Goal: Information Seeking & Learning: Check status

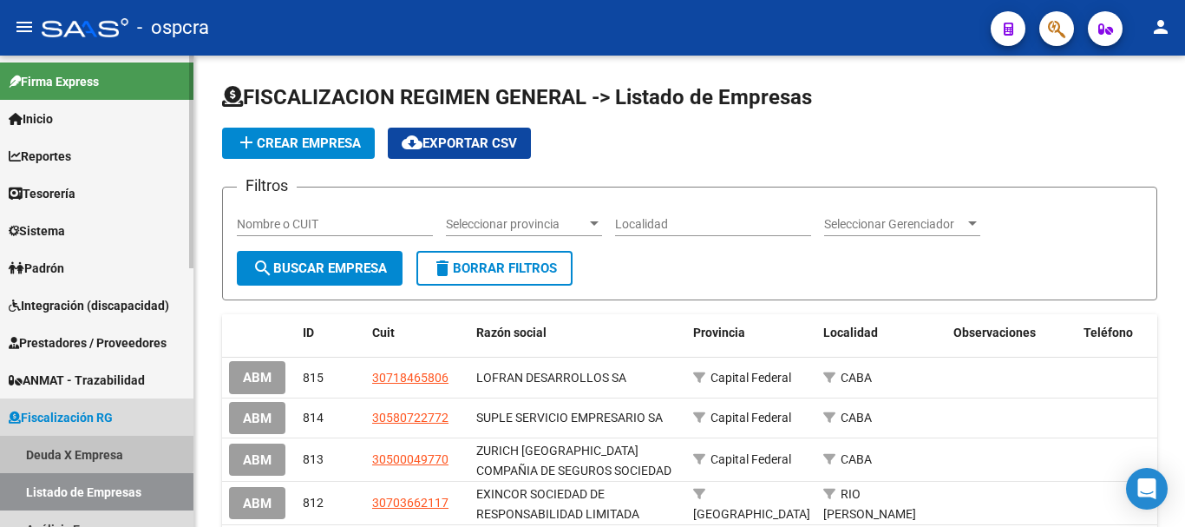
click at [82, 447] on link "Deuda X Empresa" at bounding box center [96, 453] width 193 height 37
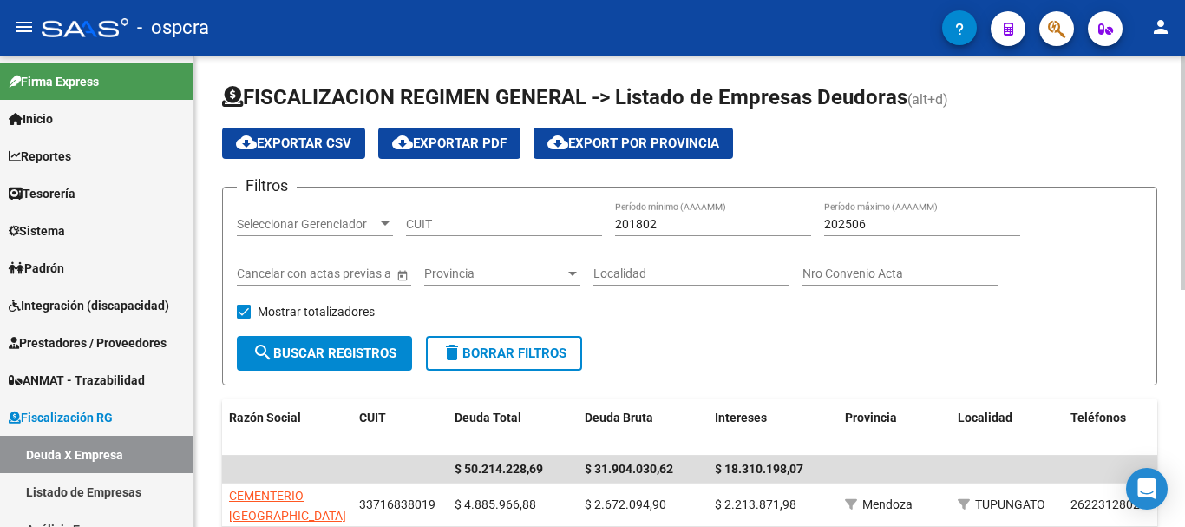
click at [514, 225] on input "CUIT" at bounding box center [504, 224] width 196 height 15
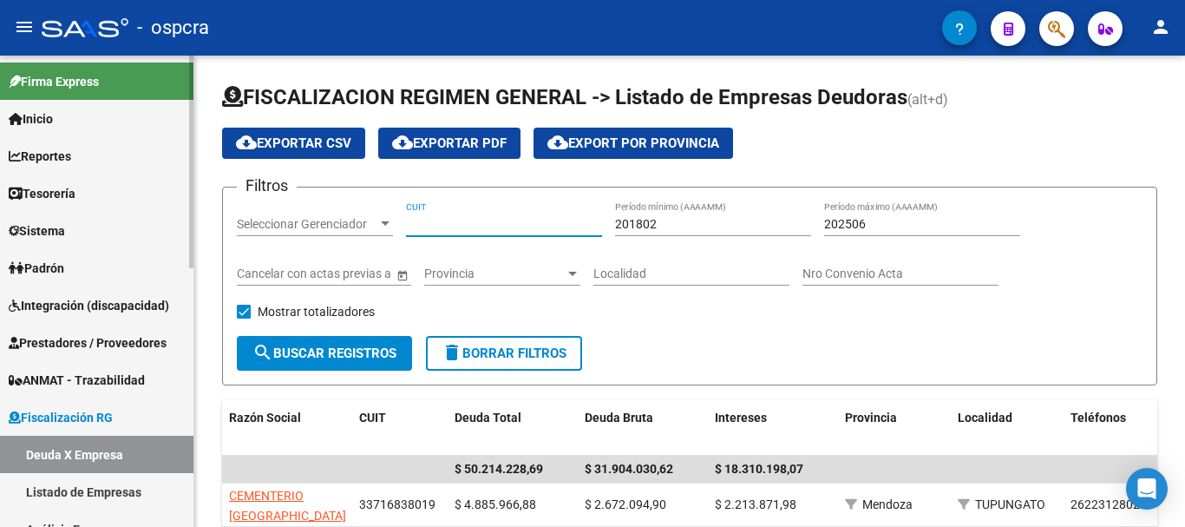
click at [56, 265] on span "Padrón" at bounding box center [37, 267] width 56 height 19
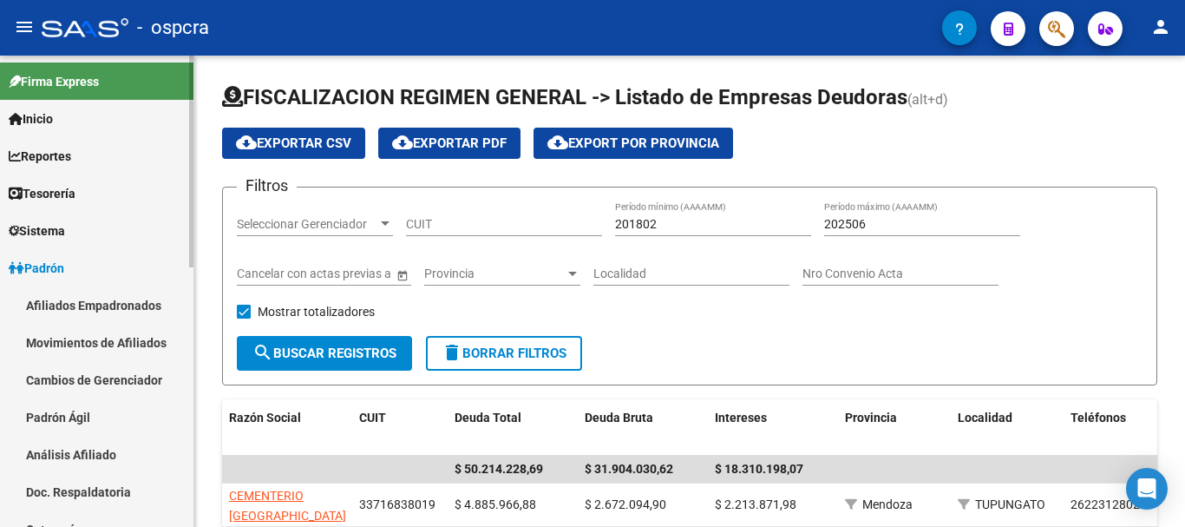
click at [59, 306] on link "Afiliados Empadronados" at bounding box center [96, 304] width 193 height 37
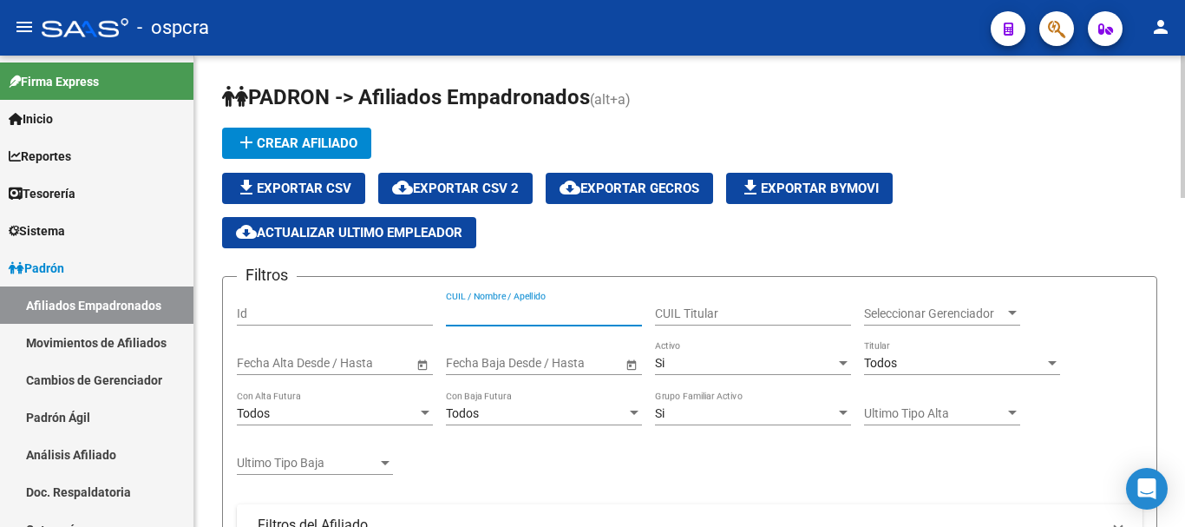
click at [516, 317] on input "CUIL / Nombre / Apellido" at bounding box center [544, 313] width 196 height 15
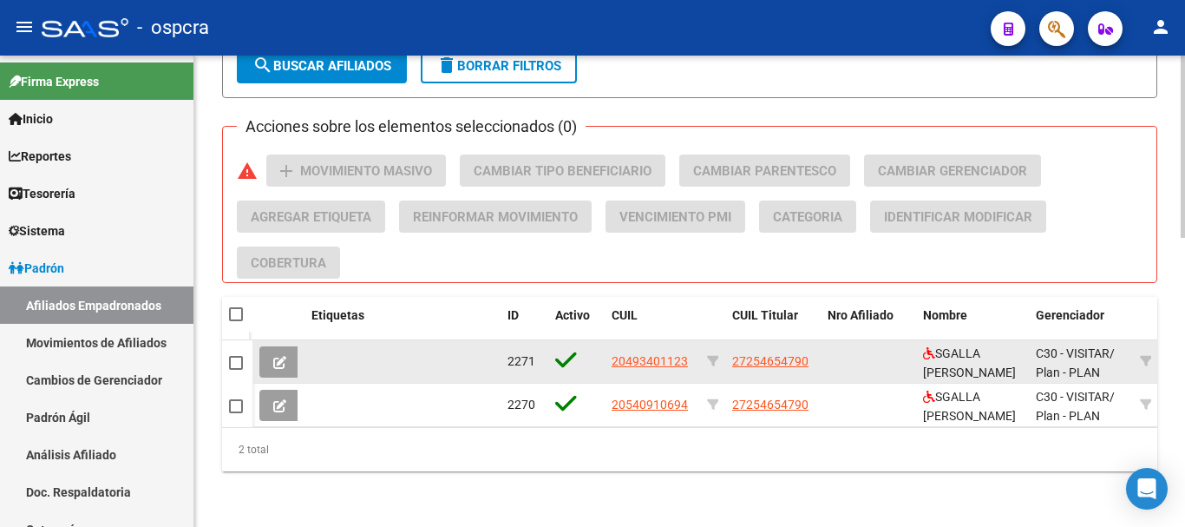
scroll to position [746, 0]
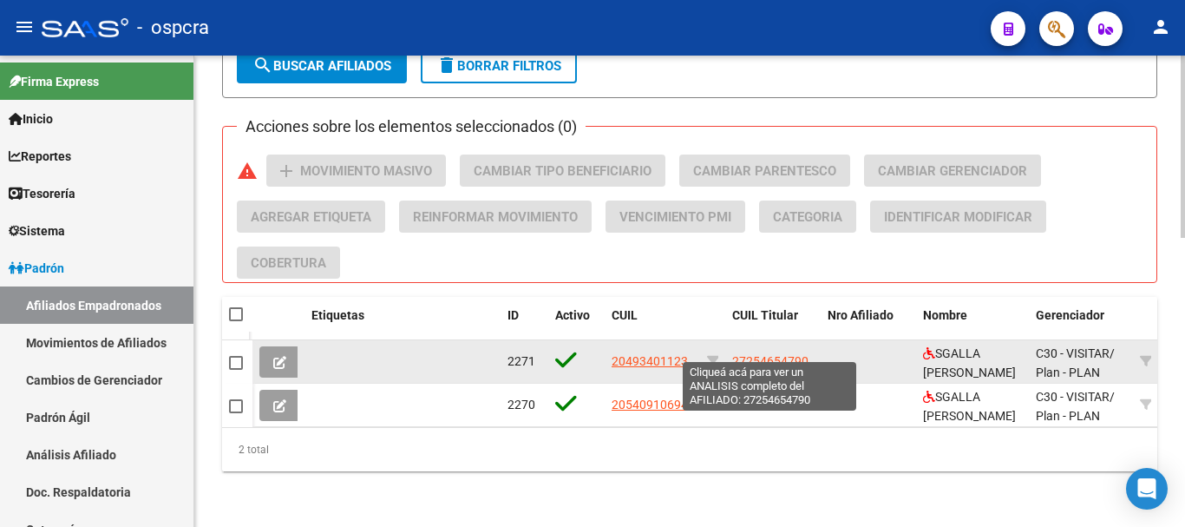
type input "sgalla"
click at [747, 354] on span "27254654790" at bounding box center [770, 361] width 76 height 14
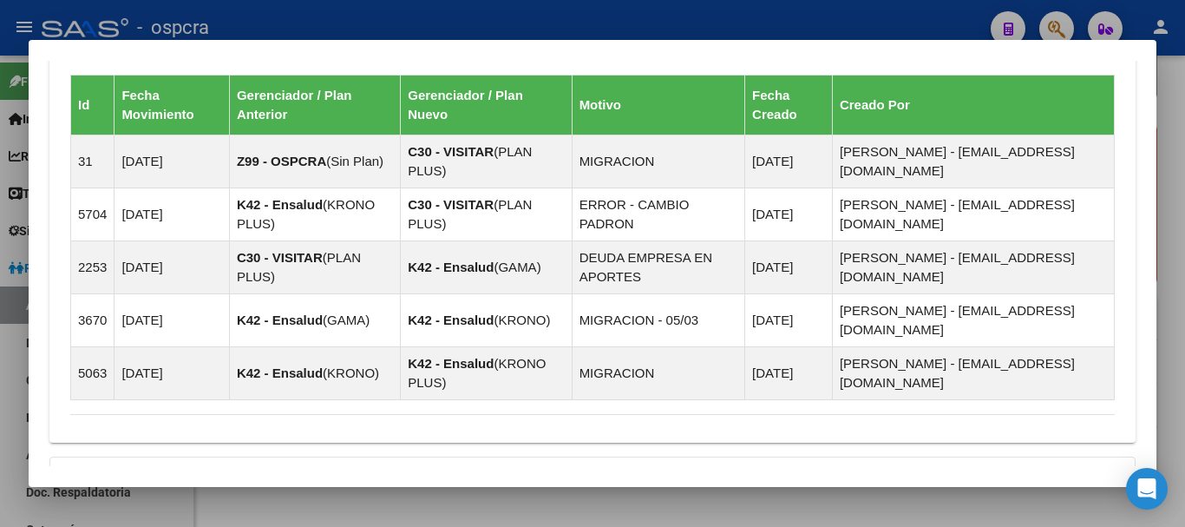
scroll to position [1302, 0]
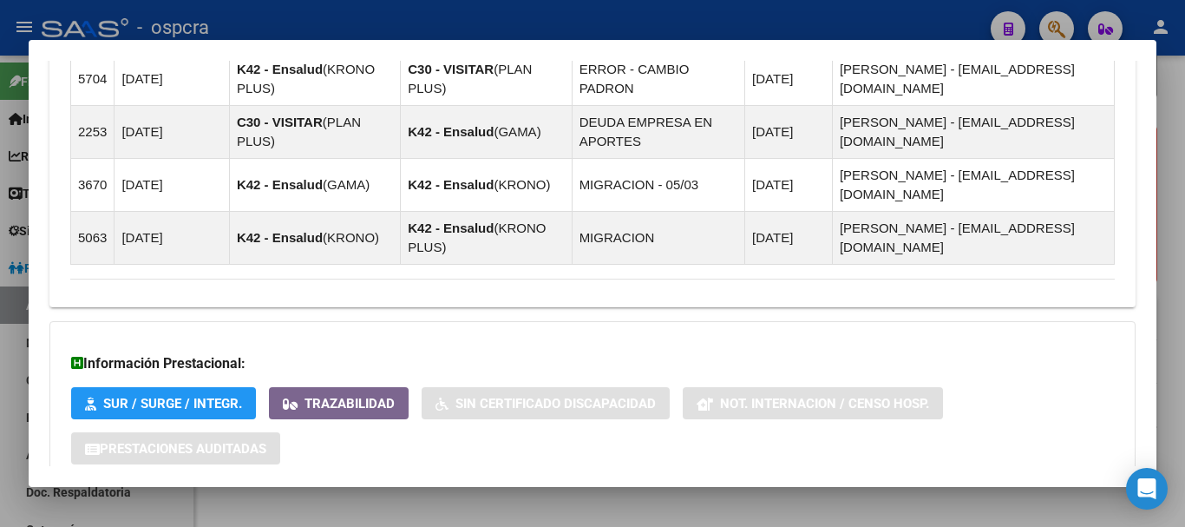
click at [344, 512] on span "Aportes y Contribuciones del Afiliado: 27254654790" at bounding box center [258, 520] width 325 height 16
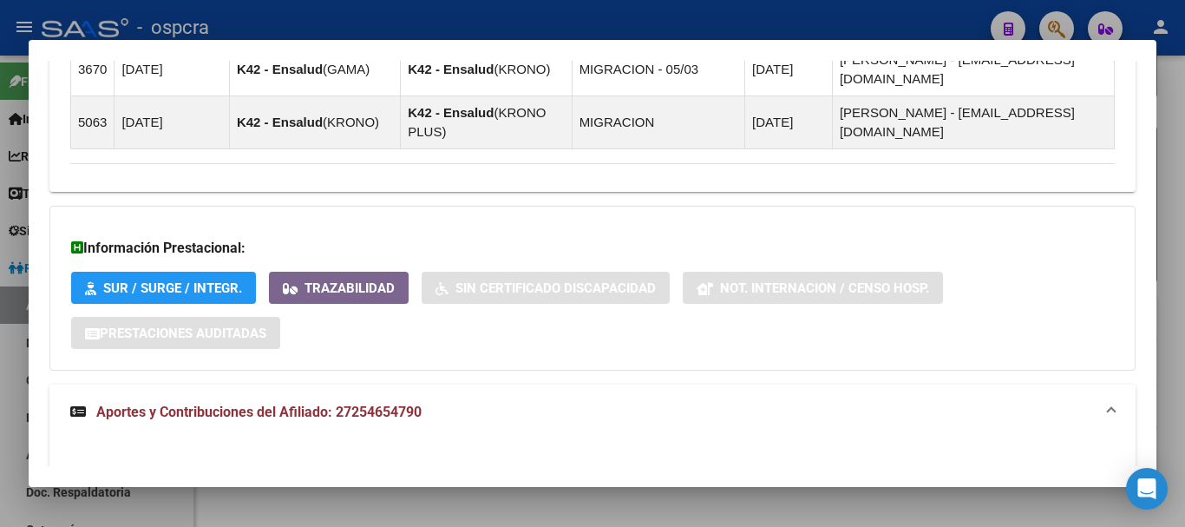
scroll to position [1389, 0]
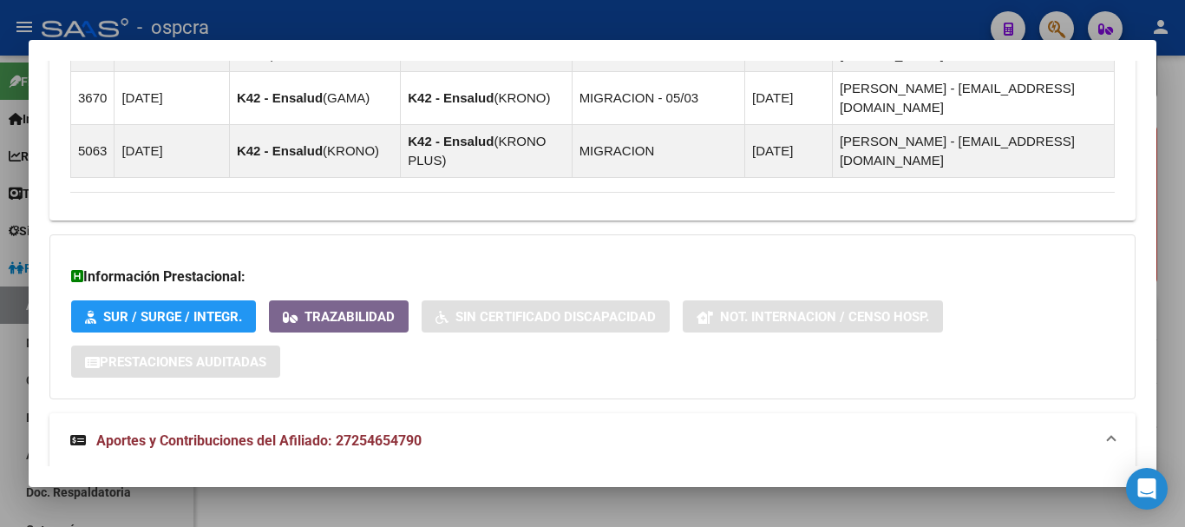
click at [1179, 111] on div at bounding box center [592, 263] width 1185 height 527
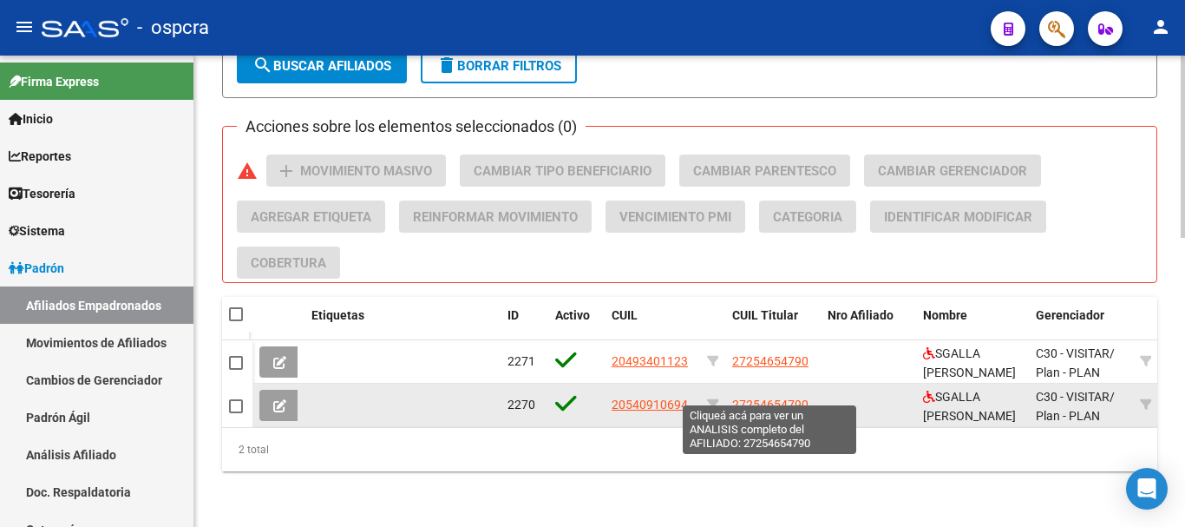
click at [762, 397] on span "27254654790" at bounding box center [770, 404] width 76 height 14
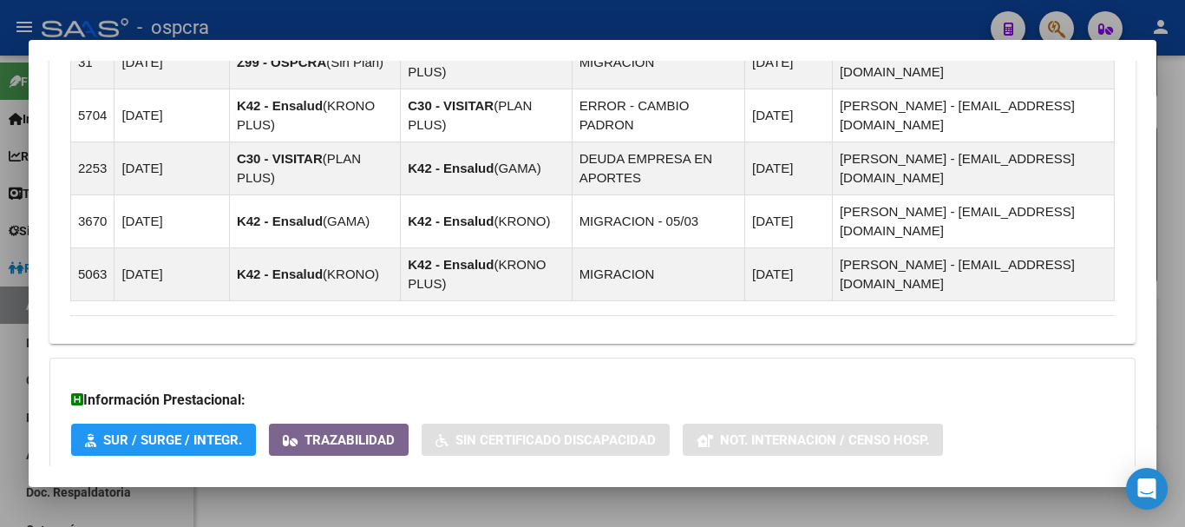
scroll to position [1302, 0]
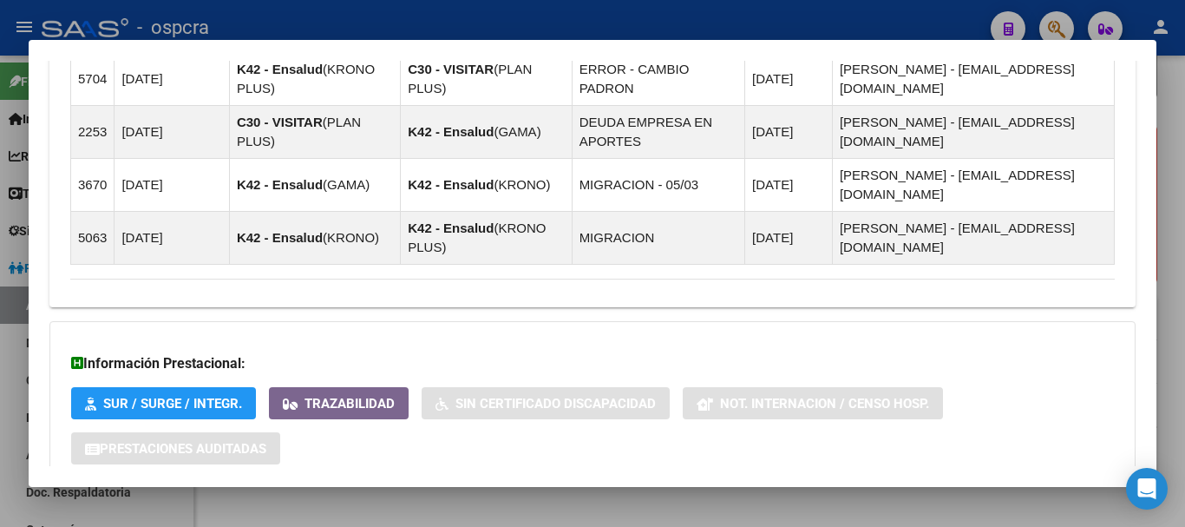
click at [623, 510] on mat-panel-title "Aportes y Contribuciones del Afiliado: 27254654790" at bounding box center [582, 520] width 1024 height 21
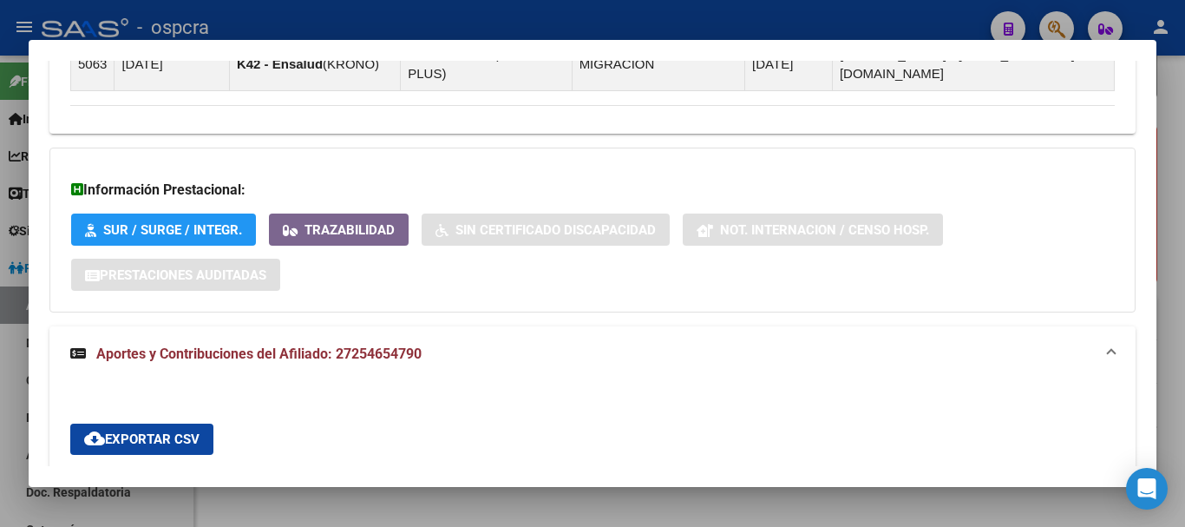
scroll to position [1215, 0]
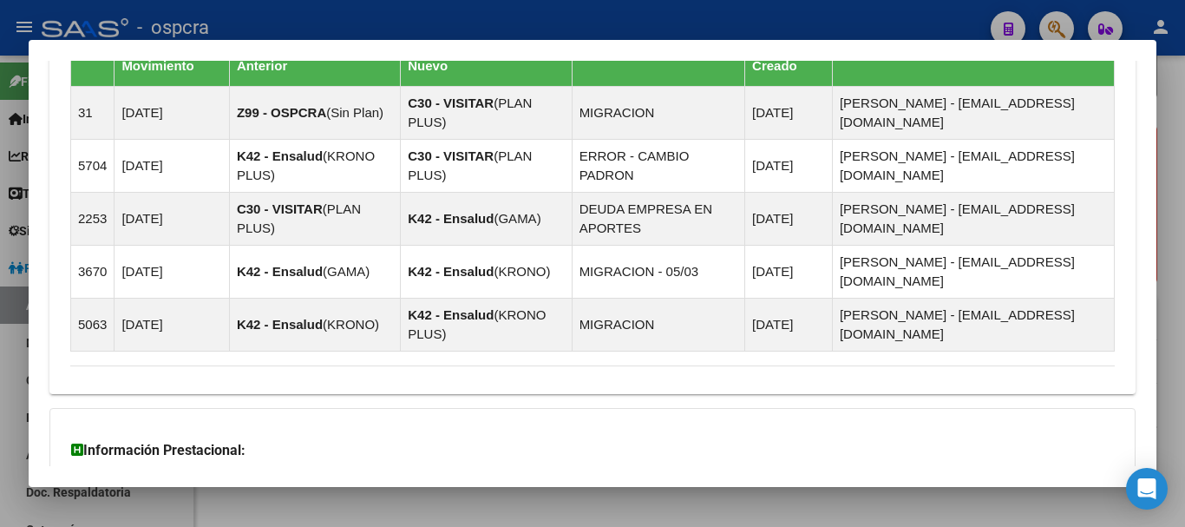
click at [0, 272] on div at bounding box center [592, 263] width 1185 height 527
drag, startPoint x: 0, startPoint y: 272, endPoint x: 24, endPoint y: 272, distance: 24.3
click at [0, 272] on link "Padrón" at bounding box center [96, 267] width 193 height 37
